Goal: Complete application form: Complete application form

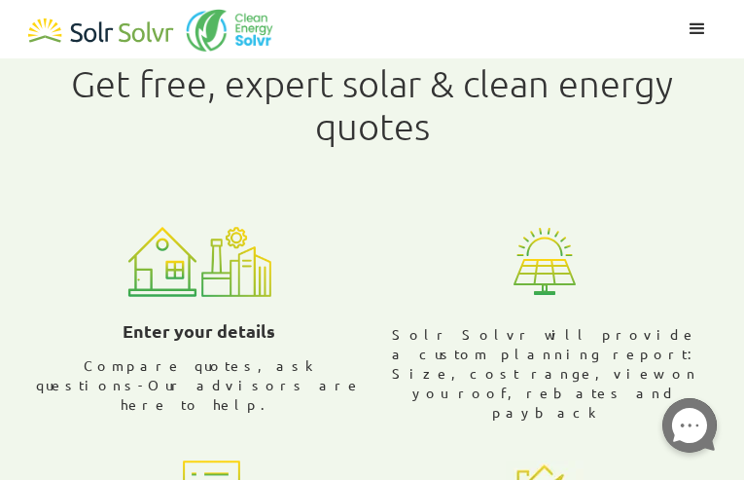
radio input "true"
radio input "false"
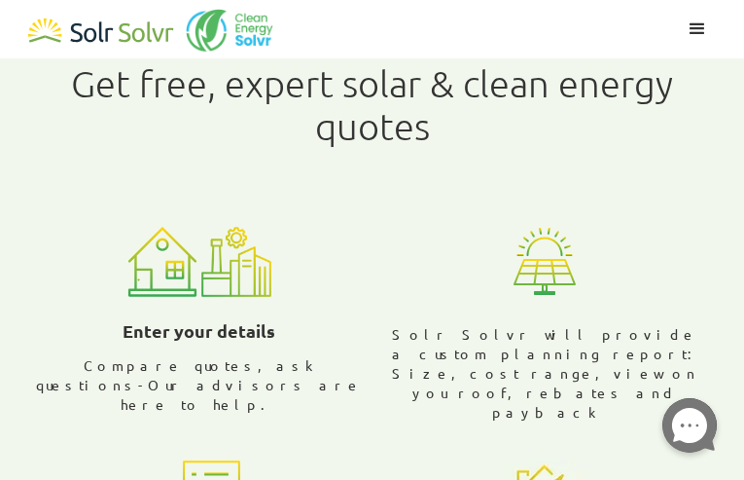
radio input "true"
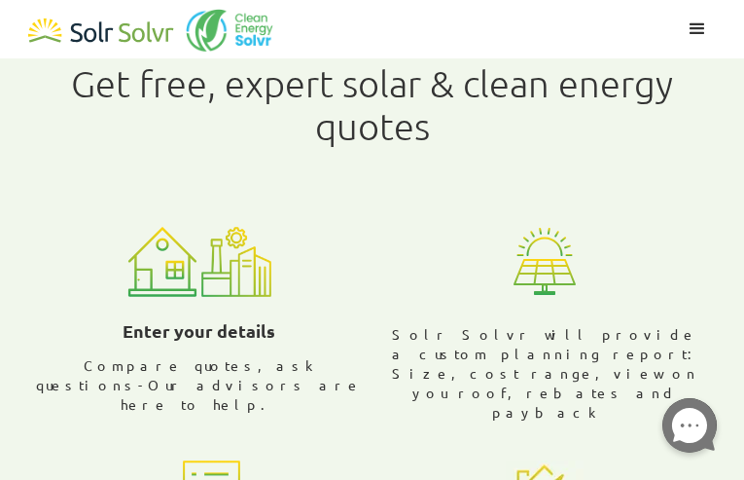
radio input "false"
type input "fTmmIMXm"
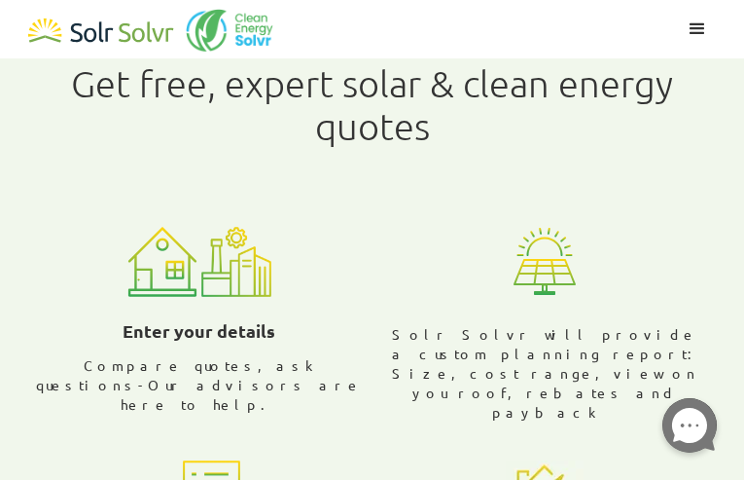
type input "hYOuuiXwvsxs"
type input "[EMAIL_ADDRESS][DOMAIN_NAME]"
type input "sRPYgQZH"
type input "SKmiJrAjNhSVbj"
type input "4329585443"
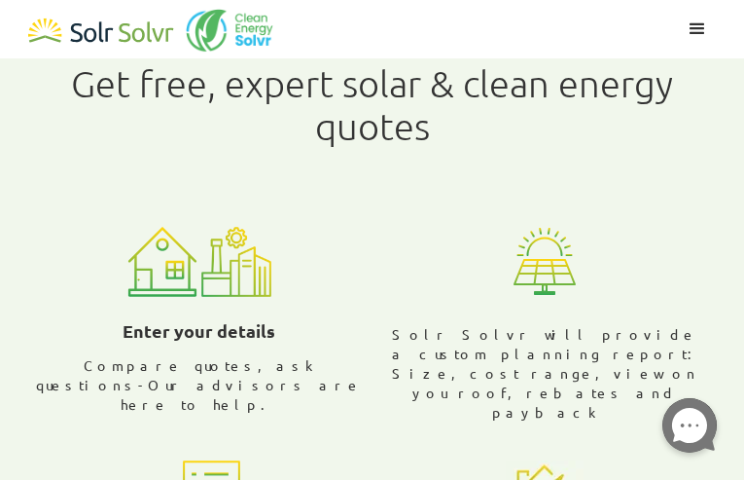
checkbox input "true"
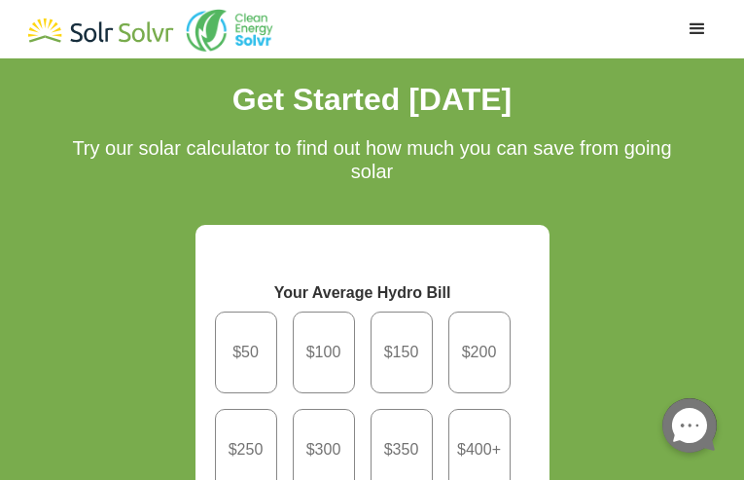
radio input "true"
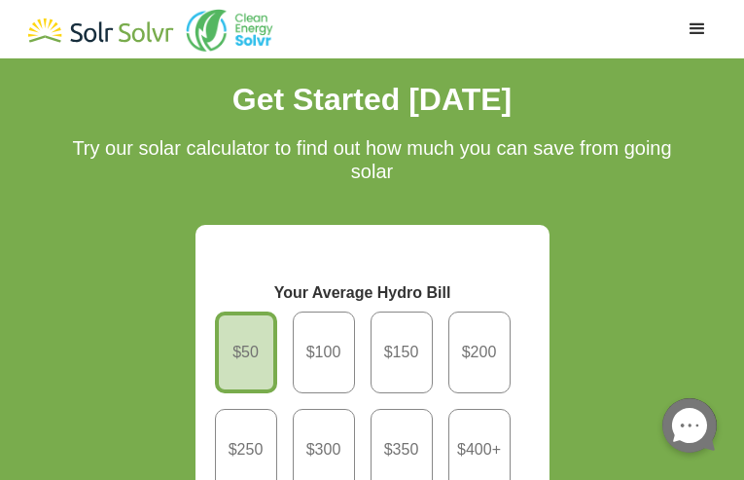
radio input "true"
radio input "false"
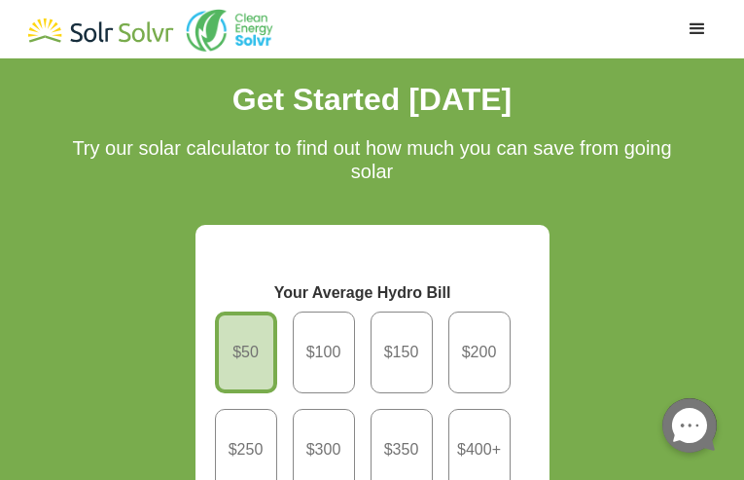
radio input "false"
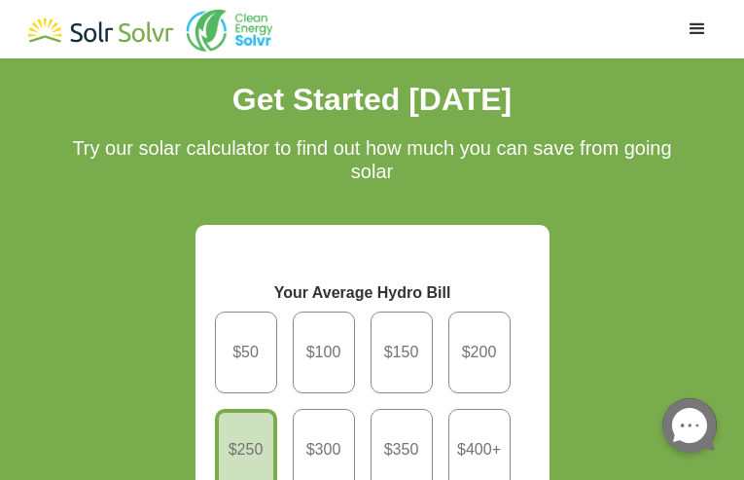
radio input "true"
radio input "false"
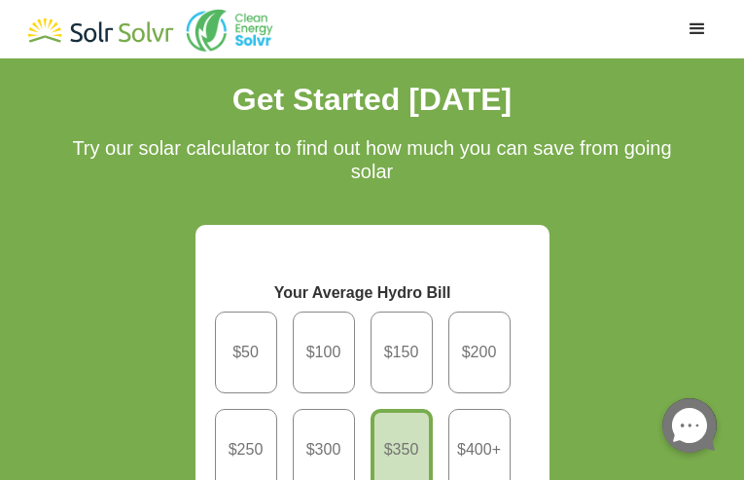
radio input "true"
type input "YMkgYspboOrbG"
type input "MwvcmuwGWwl"
type input "[EMAIL_ADDRESS][DOMAIN_NAME]"
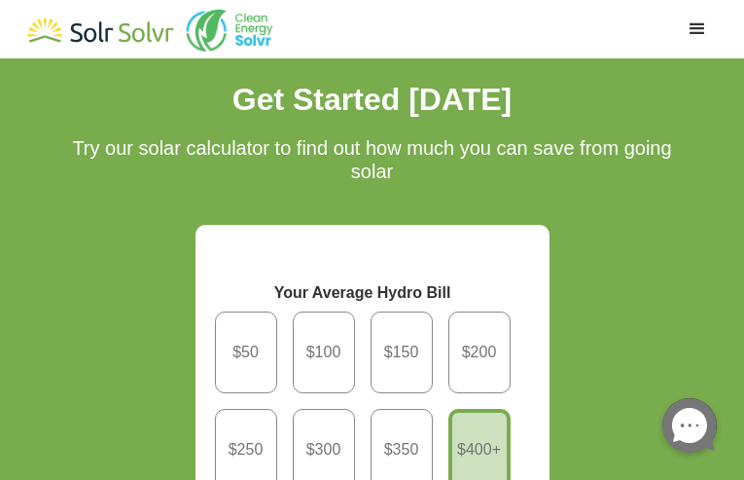
type input "CaXRrRkPfFFGmvO"
type input "wsoDjJvrEtAgA"
type input "9191011680"
checkbox input "true"
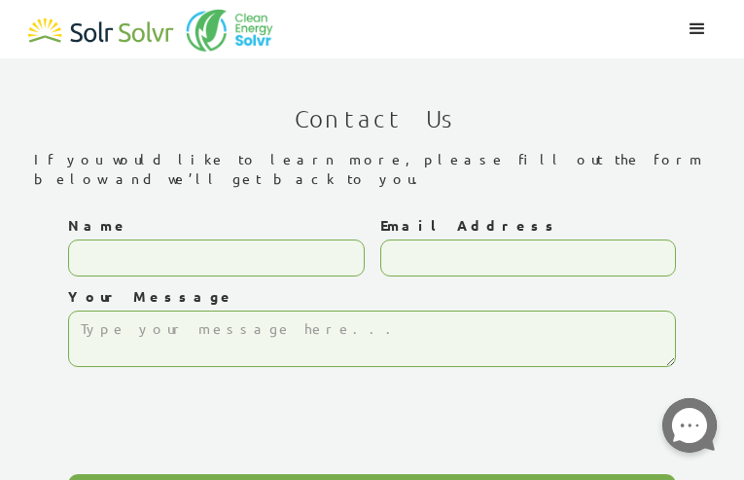
type input "omLVdJpwKEPYMGjB"
type input "[EMAIL_ADDRESS][DOMAIN_NAME]"
